Goal: Information Seeking & Learning: Learn about a topic

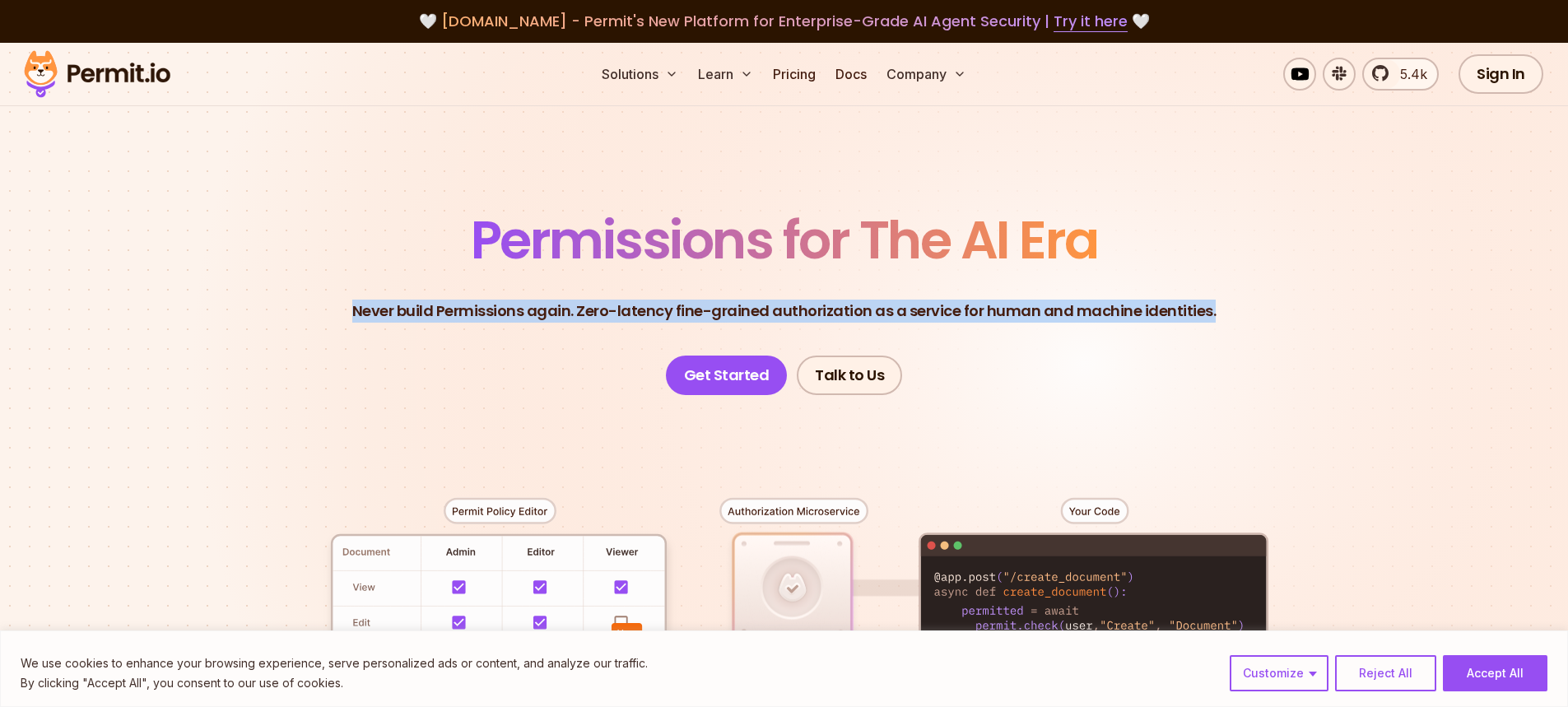
drag, startPoint x: 299, startPoint y: 304, endPoint x: 849, endPoint y: 338, distance: 551.0
click at [849, 338] on header "Permissions for The AI Era Never build Permissions again. Zero-latency fine-gra…" at bounding box center [784, 304] width 1152 height 181
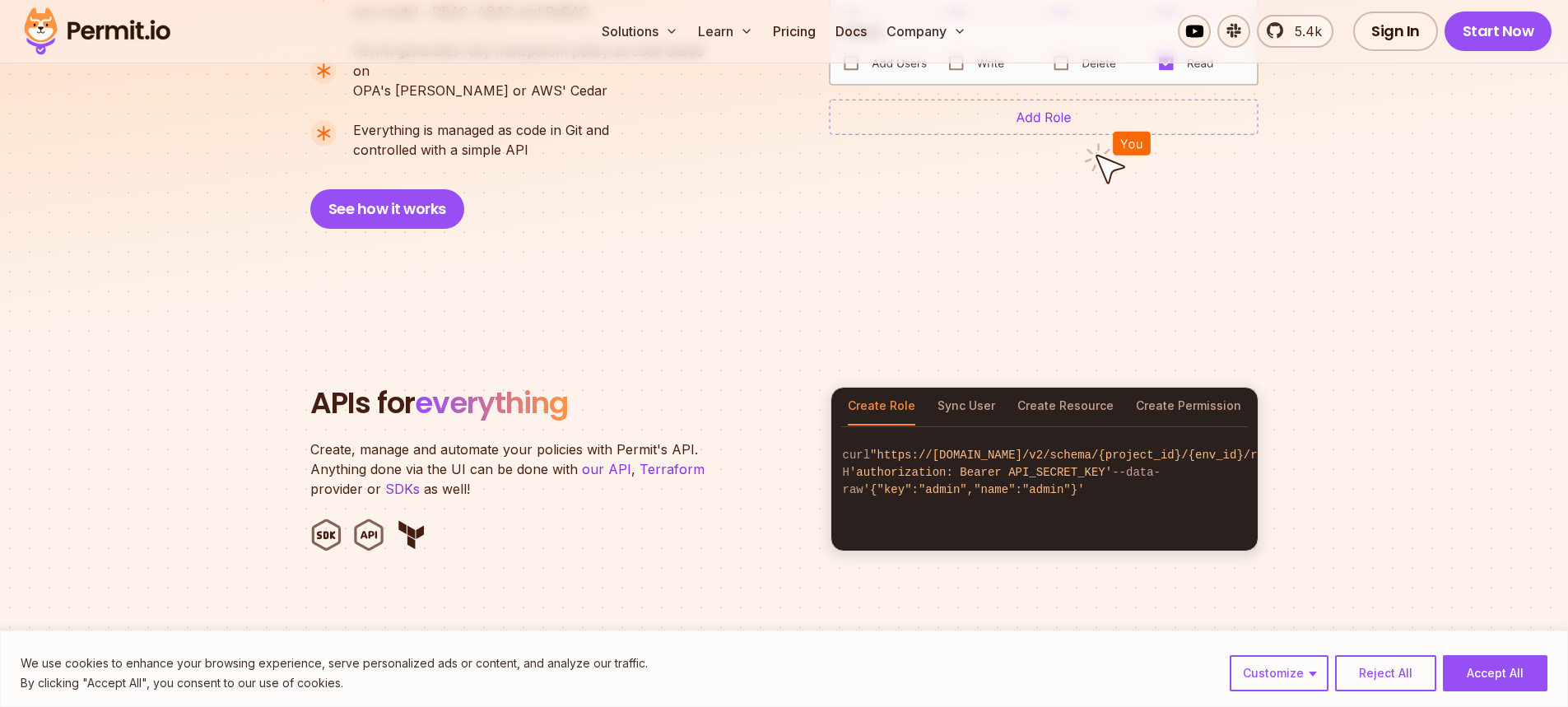
scroll to position [1435, 0]
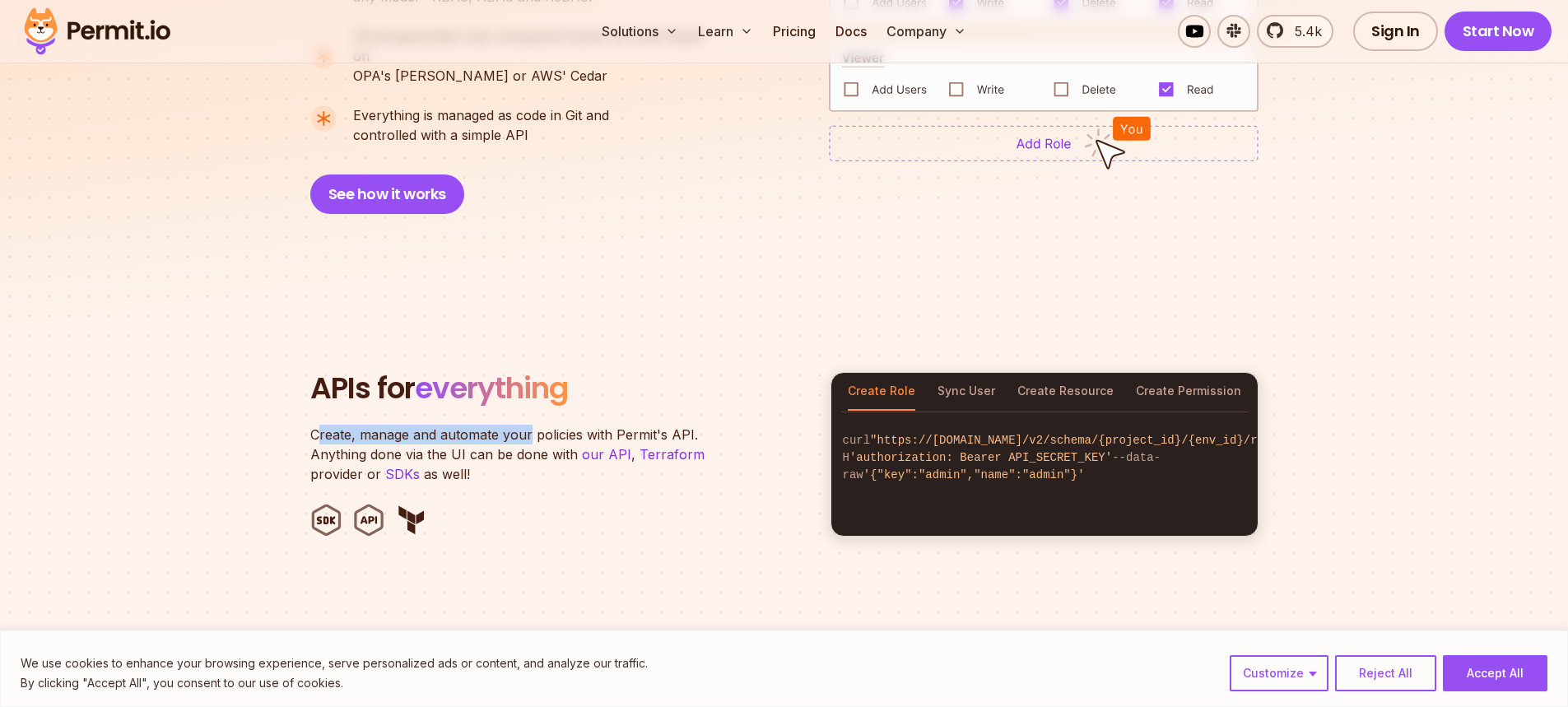
drag, startPoint x: 322, startPoint y: 418, endPoint x: 551, endPoint y: 419, distance: 229.0
click at [551, 425] on p "Create, manage and automate your policies with Permit's API. Anything done via …" at bounding box center [515, 454] width 412 height 59
click at [1080, 373] on button "Create Resource" at bounding box center [1065, 392] width 97 height 38
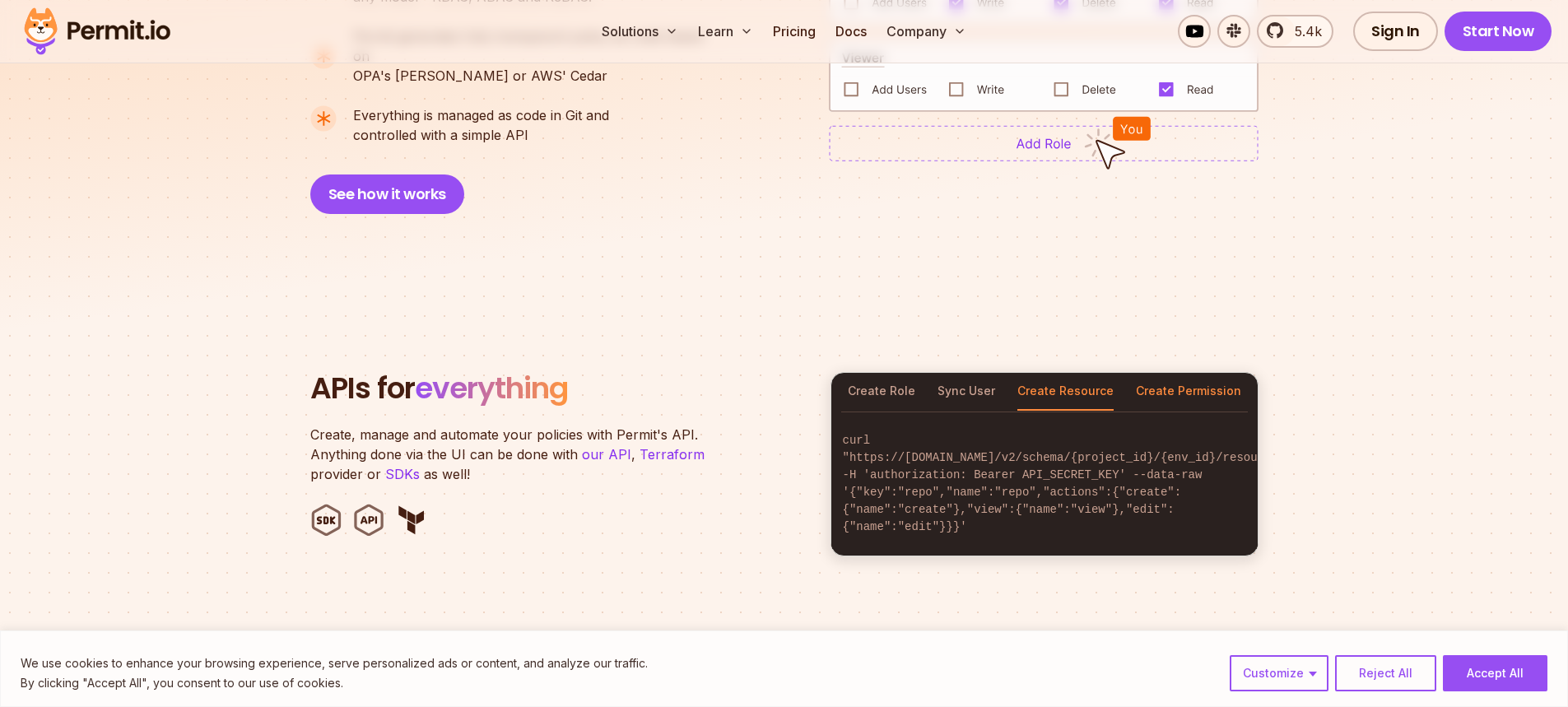
click at [1177, 373] on button "Create Permission" at bounding box center [1188, 392] width 106 height 38
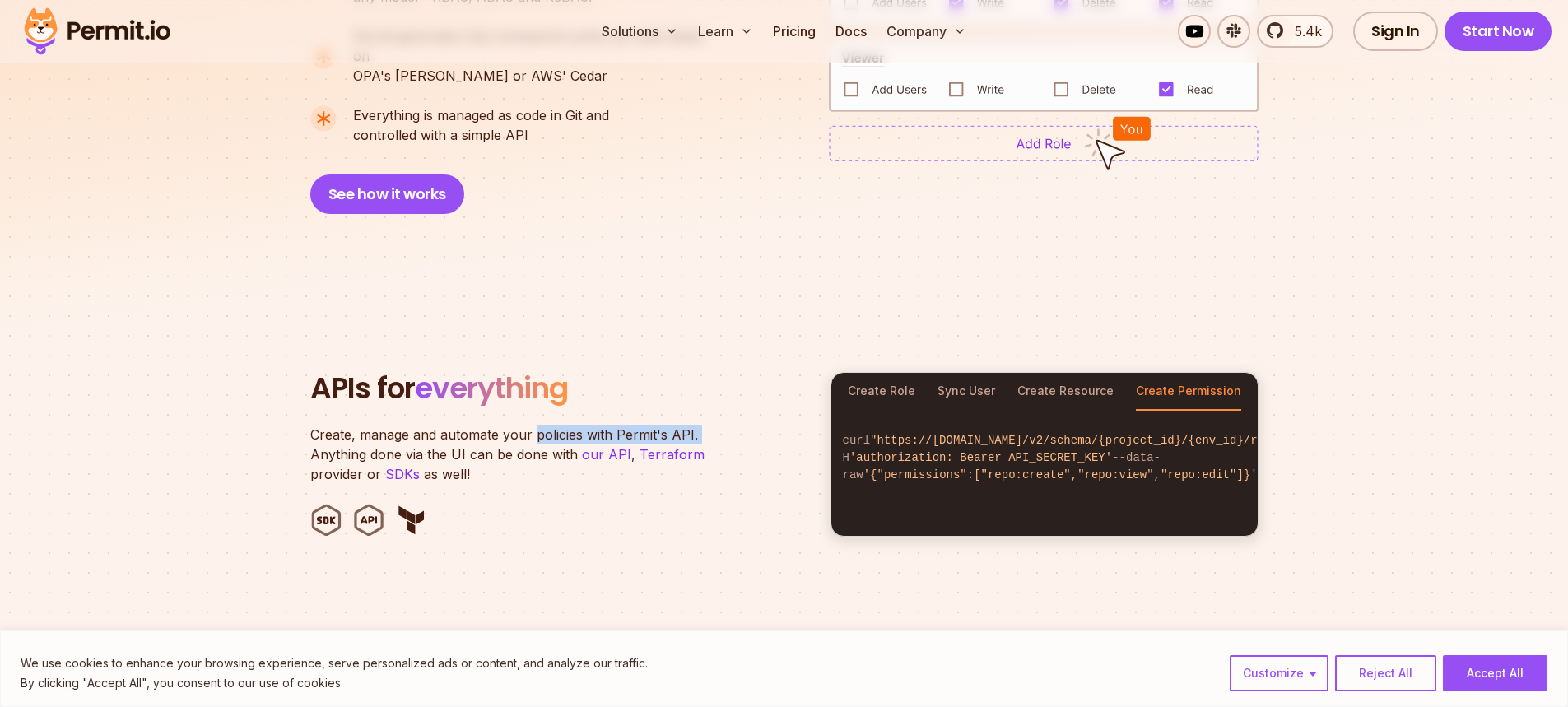
drag, startPoint x: 307, startPoint y: 432, endPoint x: 531, endPoint y: 424, distance: 224.1
click at [531, 424] on section "APIs for everything Create, manage and automate your policies with Permit's API…" at bounding box center [784, 454] width 1568 height 323
click at [531, 425] on p "Create, manage and automate your policies with Permit's API. Anything done via …" at bounding box center [515, 454] width 412 height 59
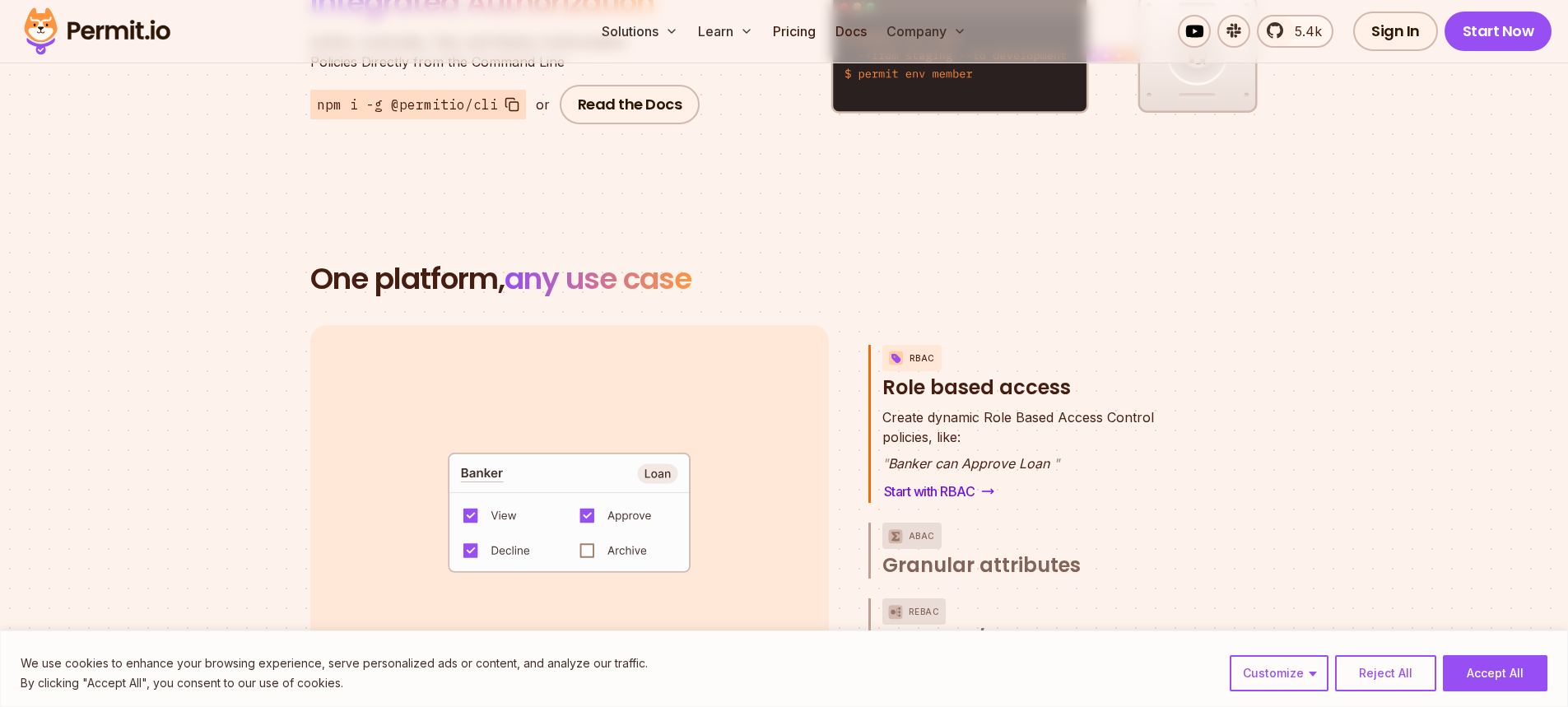
scroll to position [1667, 0]
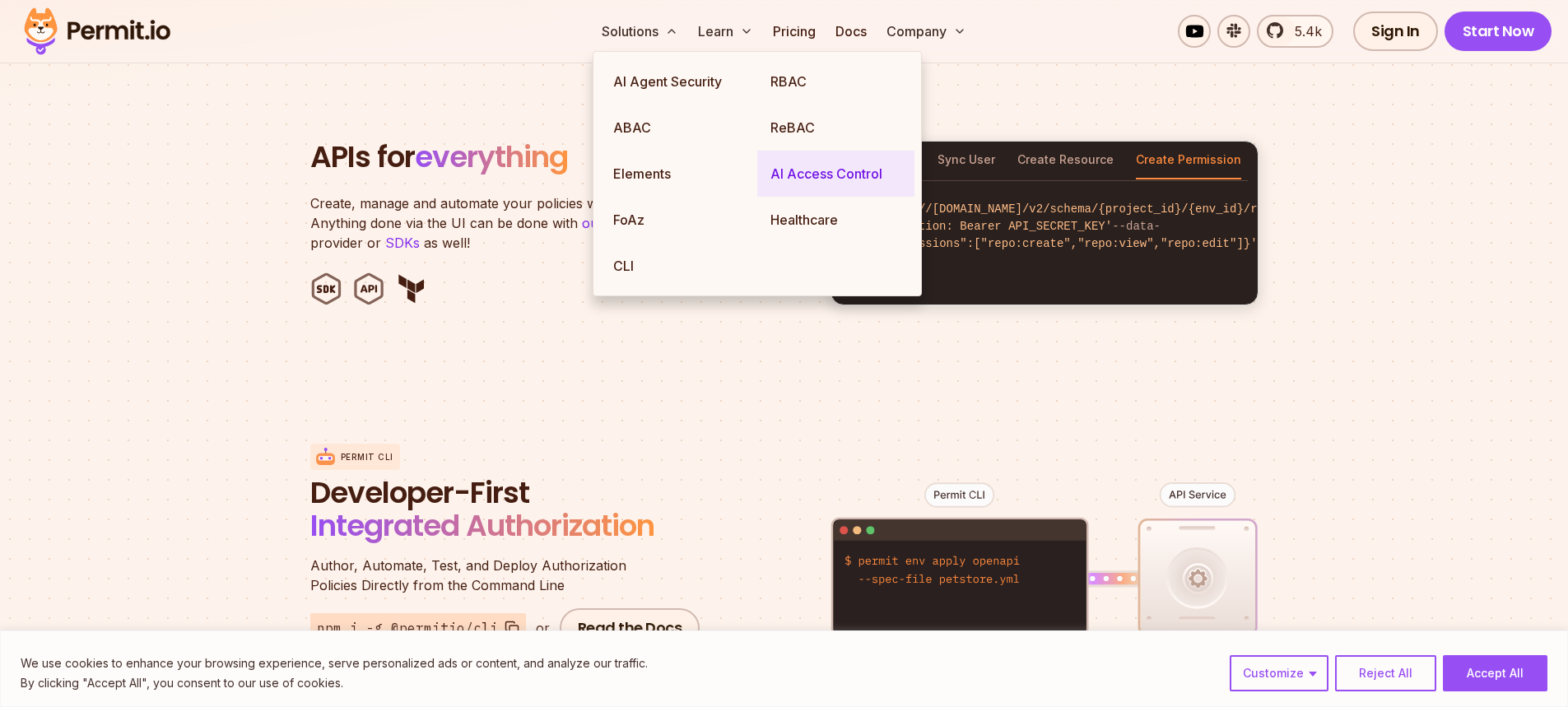
click at [824, 171] on link "AI Access Control" at bounding box center [835, 174] width 157 height 46
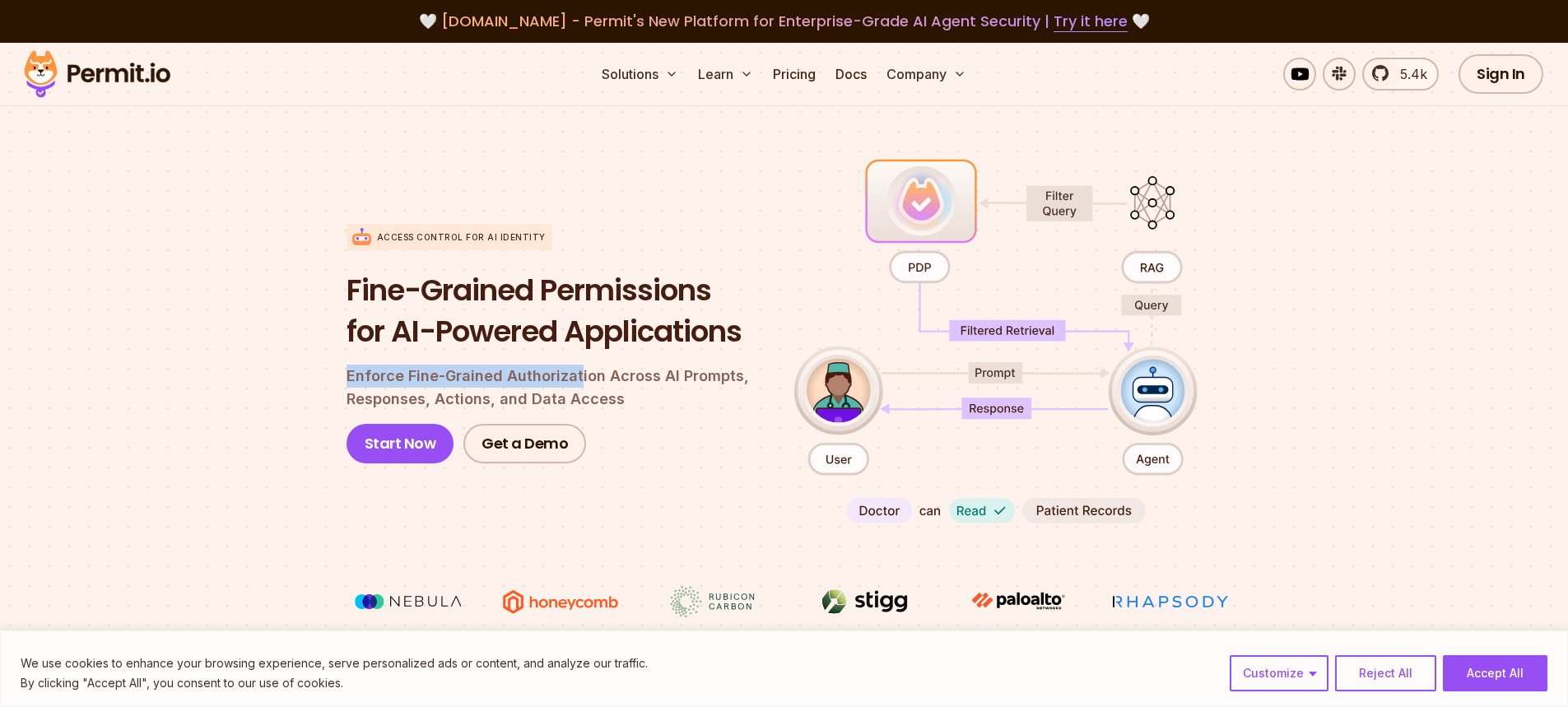
drag, startPoint x: 310, startPoint y: 373, endPoint x: 576, endPoint y: 375, distance: 266.0
click at [576, 375] on section "Access control for AI Identity Fine-Grained Permissions for AI-Powered Applicat…" at bounding box center [784, 415] width 1568 height 652
click at [576, 375] on p "Enforce Fine-Grained Authorization Across AI Prompts, Responses, Actions, and D…" at bounding box center [557, 387] width 422 height 46
drag, startPoint x: 378, startPoint y: 408, endPoint x: 567, endPoint y: 402, distance: 189.1
click at [567, 402] on p "Enforce Fine-Grained Authorization Across AI Prompts, Responses, Actions, and D…" at bounding box center [557, 387] width 422 height 46
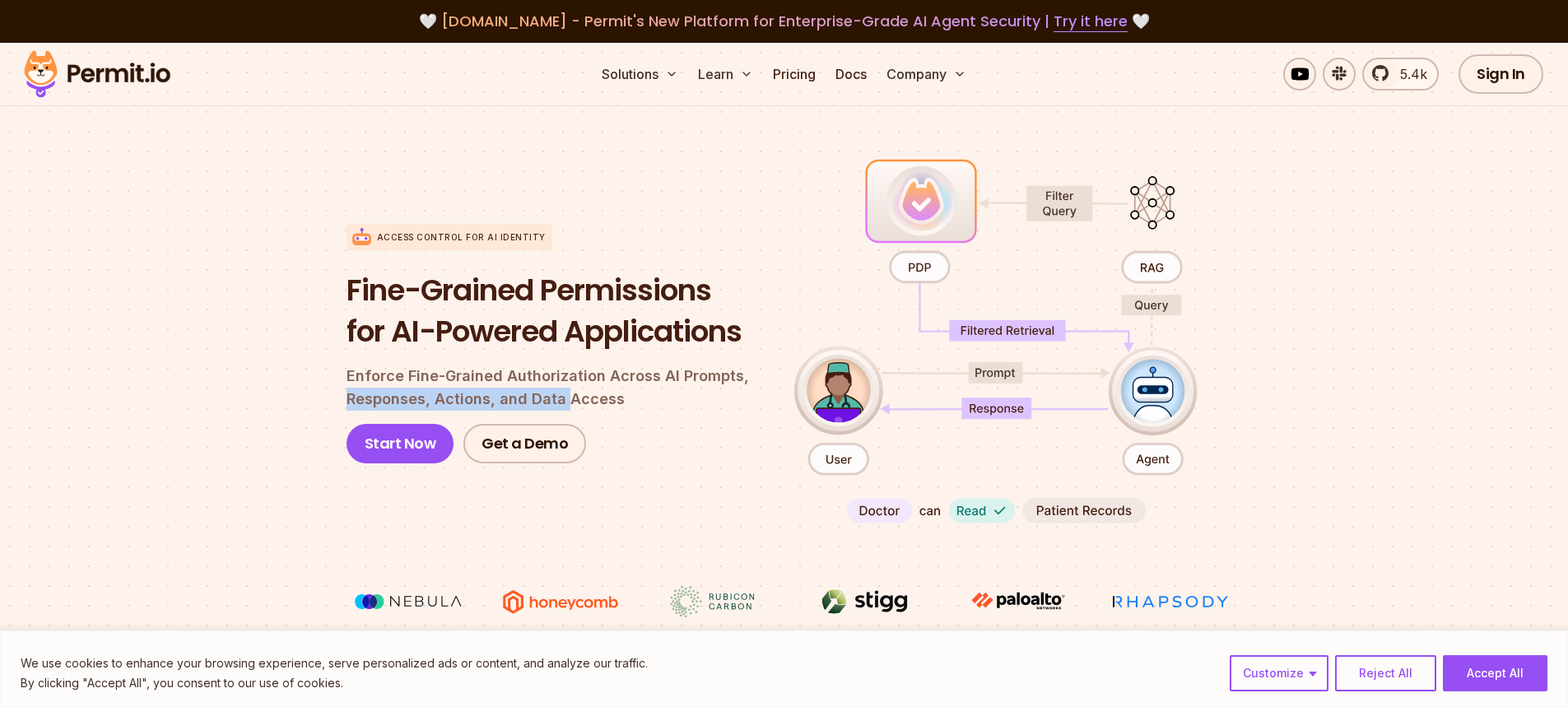
click at [567, 402] on p "Enforce Fine-Grained Authorization Across AI Prompts, Responses, Actions, and D…" at bounding box center [557, 387] width 422 height 46
